Goal: Task Accomplishment & Management: Manage account settings

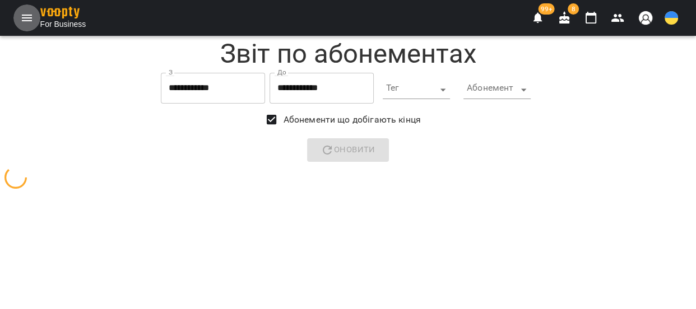
click at [29, 12] on icon "Menu" at bounding box center [26, 17] width 13 height 13
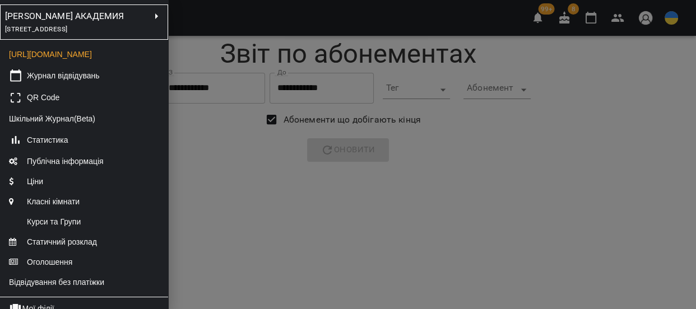
click at [65, 35] on div "вулиця Заїківська, 18, Харків, Харківська область, Україна" at bounding box center [77, 29] width 145 height 12
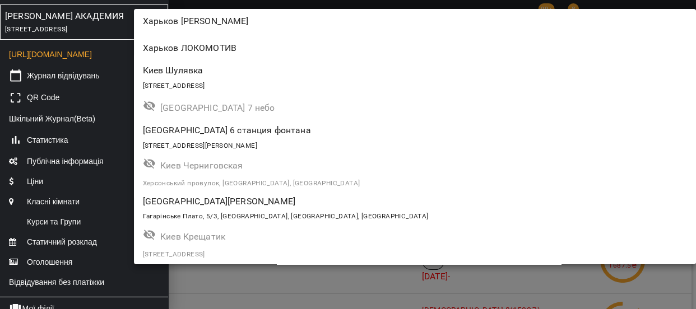
scroll to position [908, 0]
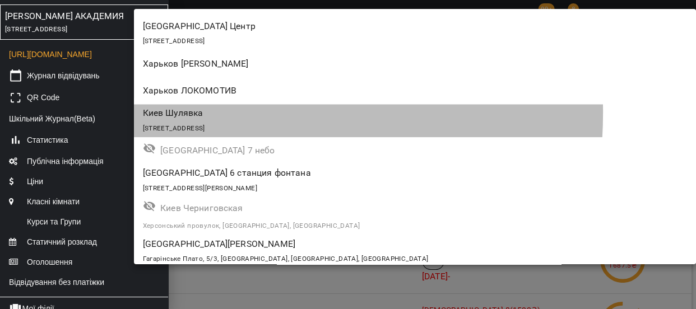
click at [182, 112] on p "Киев Шулявка" at bounding box center [369, 113] width 453 height 13
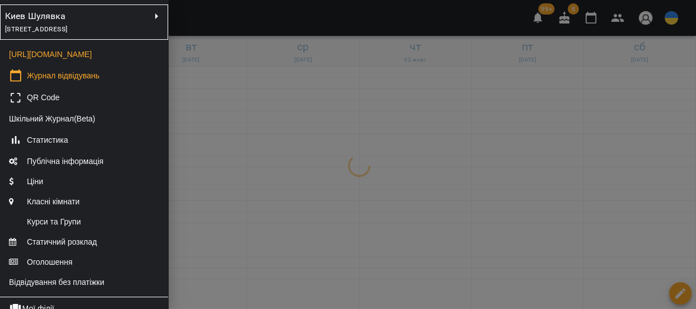
click at [403, 167] on div at bounding box center [348, 154] width 696 height 309
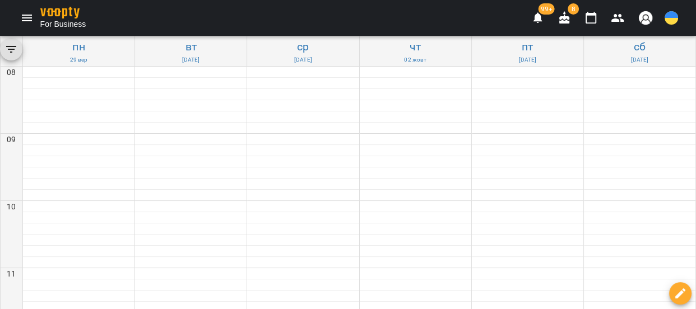
scroll to position [597, 0]
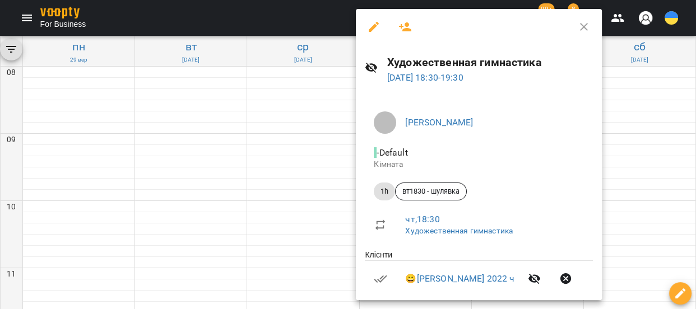
click at [323, 195] on div at bounding box center [348, 154] width 696 height 309
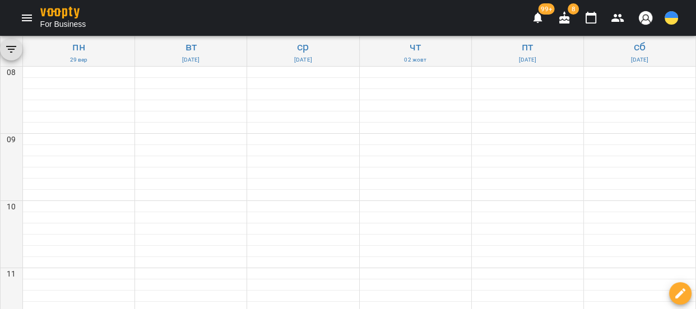
scroll to position [495, 0]
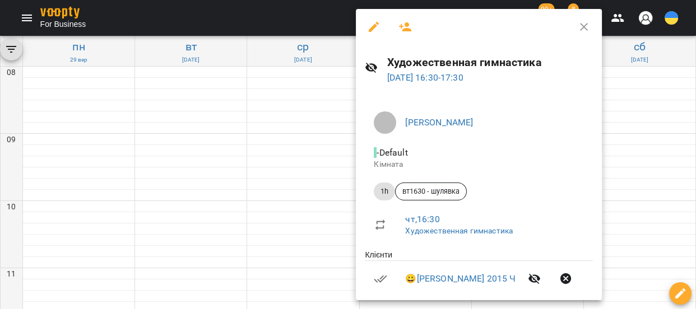
click at [400, 34] on button "button" at bounding box center [405, 26] width 27 height 27
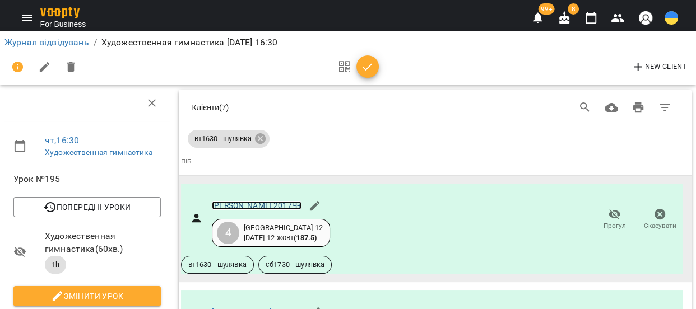
click at [286, 205] on link "[PERSON_NAME] 2017Ч+" at bounding box center [257, 205] width 90 height 9
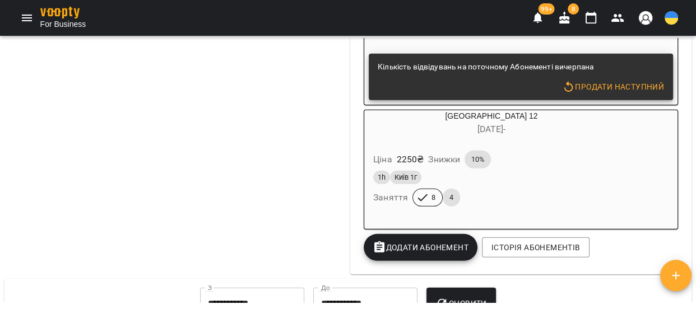
scroll to position [3340, 0]
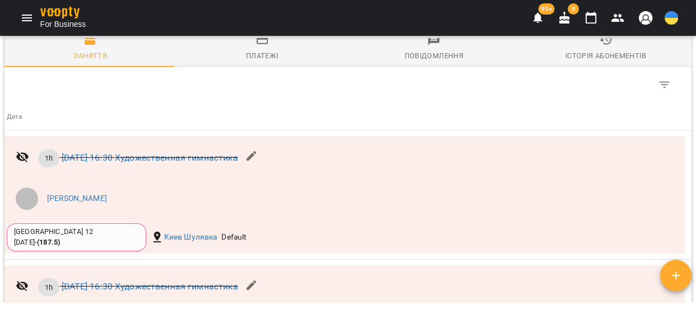
click at [261, 44] on icon "button" at bounding box center [262, 39] width 11 height 9
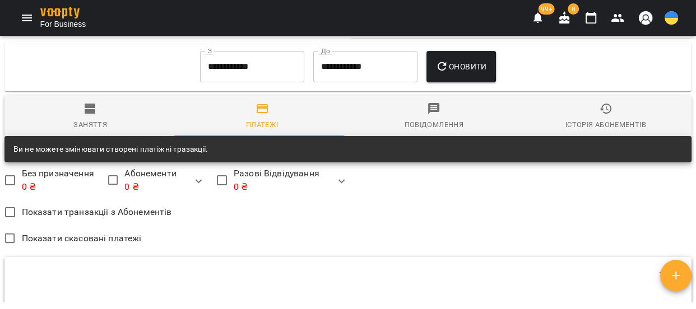
scroll to position [3313, 0]
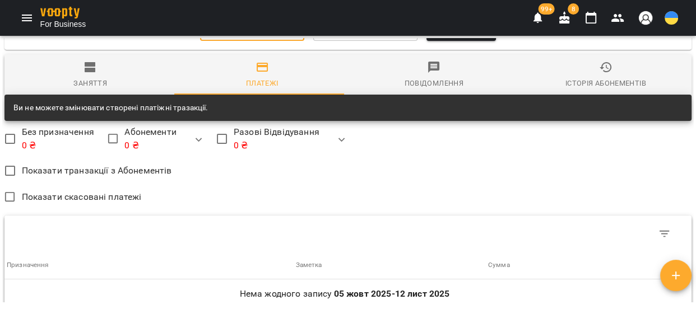
click at [277, 41] on input "**********" at bounding box center [252, 25] width 104 height 31
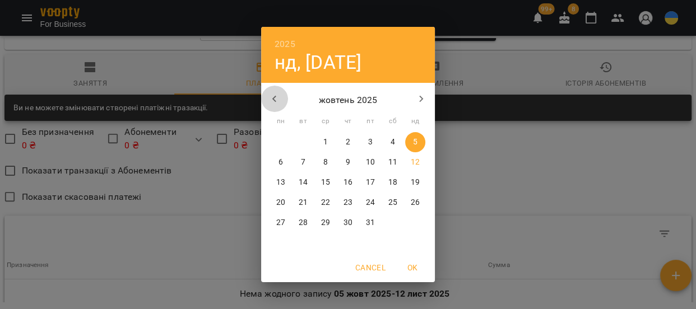
click at [278, 99] on icon "button" at bounding box center [274, 99] width 13 height 13
click at [275, 101] on icon "button" at bounding box center [274, 99] width 4 height 7
click at [418, 101] on icon "button" at bounding box center [421, 99] width 13 height 13
click at [279, 141] on p "1" at bounding box center [281, 142] width 4 height 11
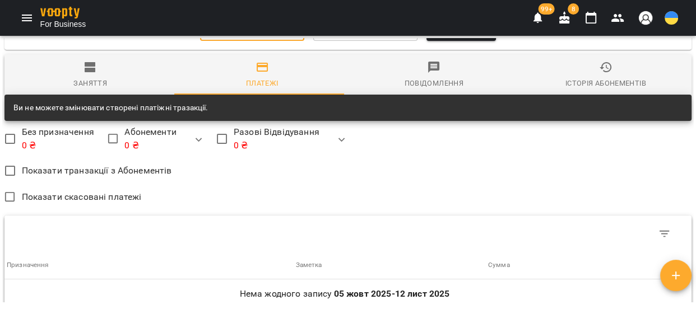
click at [269, 41] on input "**********" at bounding box center [252, 25] width 104 height 31
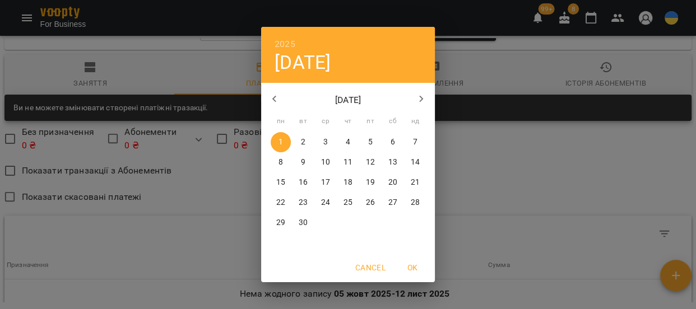
click at [299, 226] on p "30" at bounding box center [303, 223] width 9 height 11
type input "**********"
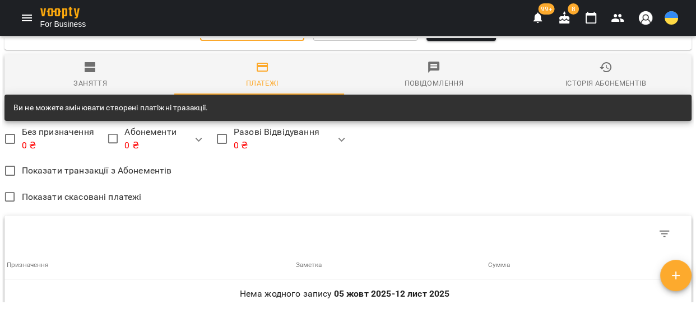
click at [469, 32] on span "Оновити" at bounding box center [461, 25] width 51 height 13
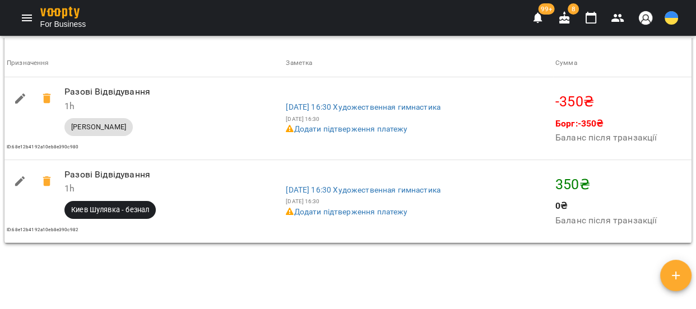
scroll to position [3516, 0]
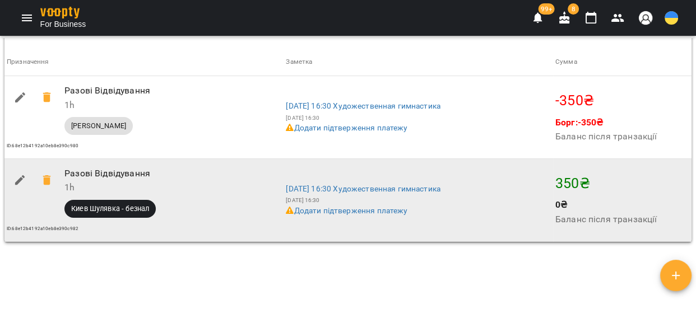
click at [16, 187] on icon "button" at bounding box center [19, 180] width 13 height 13
select select "**********"
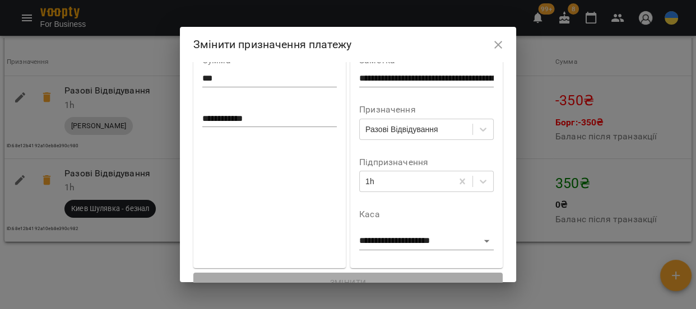
scroll to position [43, 0]
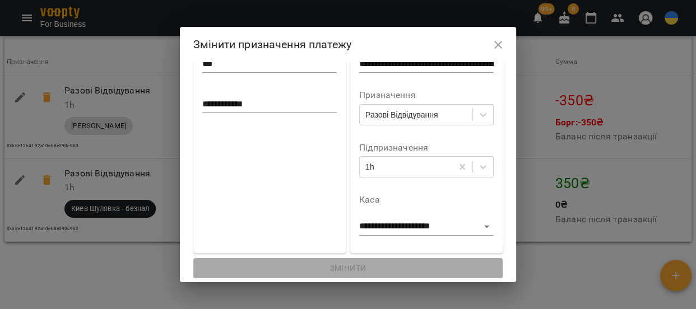
click at [168, 172] on div "**********" at bounding box center [348, 154] width 696 height 309
